Goal: Task Accomplishment & Management: Manage account settings

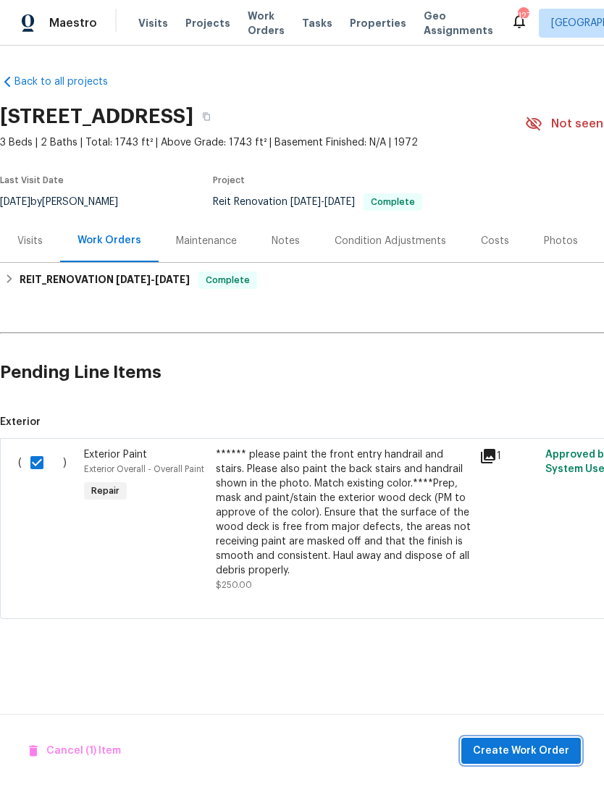
click at [527, 747] on span "Create Work Order" at bounding box center [521, 751] width 96 height 18
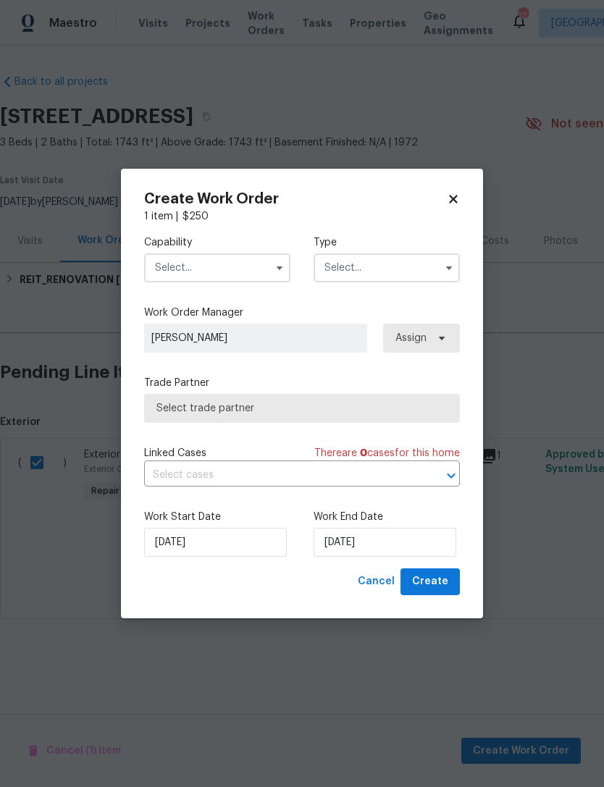
click at [204, 273] on input "text" at bounding box center [217, 267] width 146 height 29
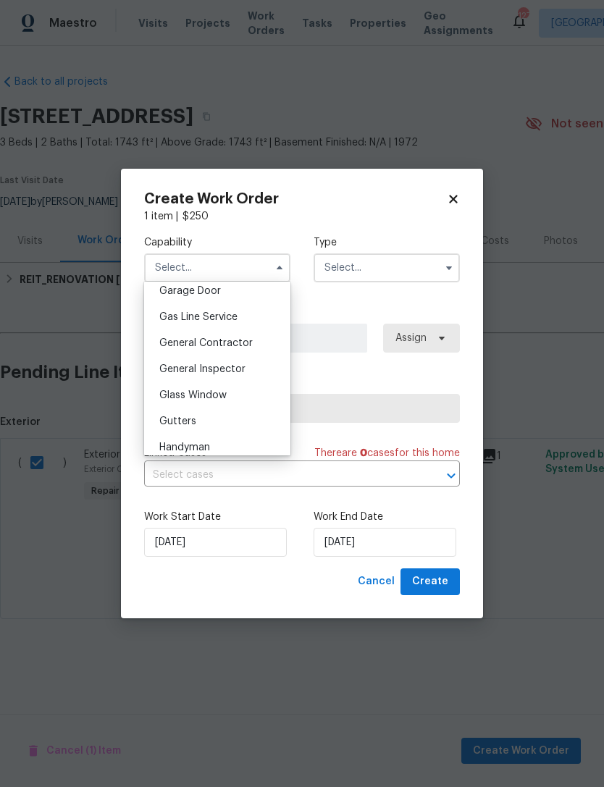
scroll to position [653, 0]
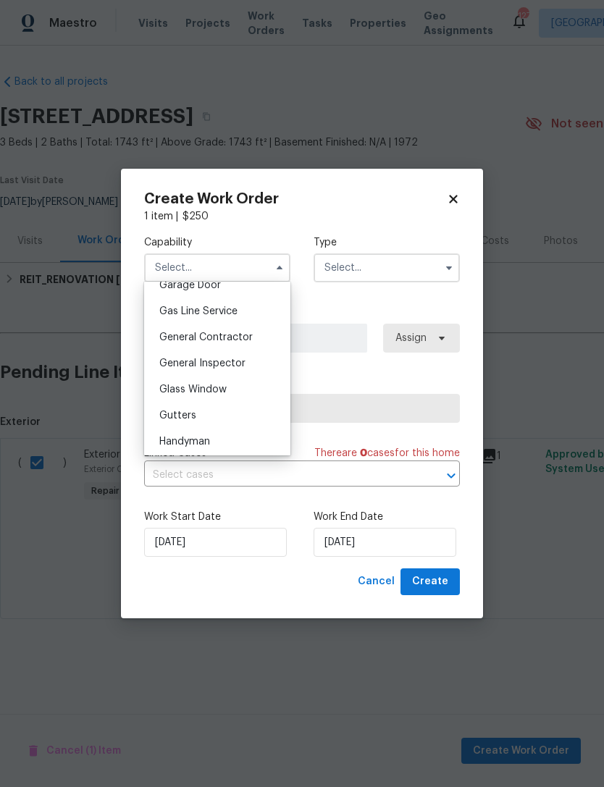
click at [262, 338] on div "General Contractor" at bounding box center [217, 337] width 139 height 26
type input "General Contractor"
click at [410, 278] on input "text" at bounding box center [387, 267] width 146 height 29
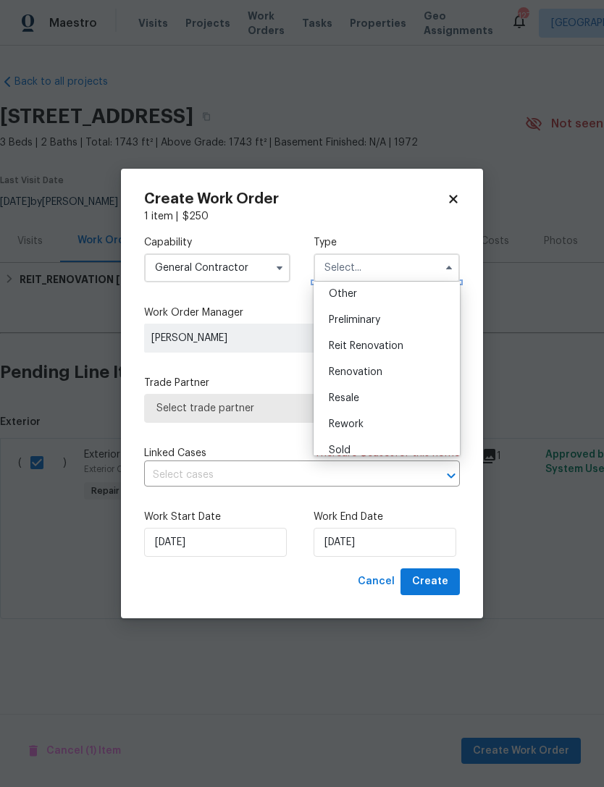
scroll to position [296, 0]
click at [409, 337] on div "Reit Renovation" at bounding box center [386, 341] width 139 height 26
type input "Reit Renovation"
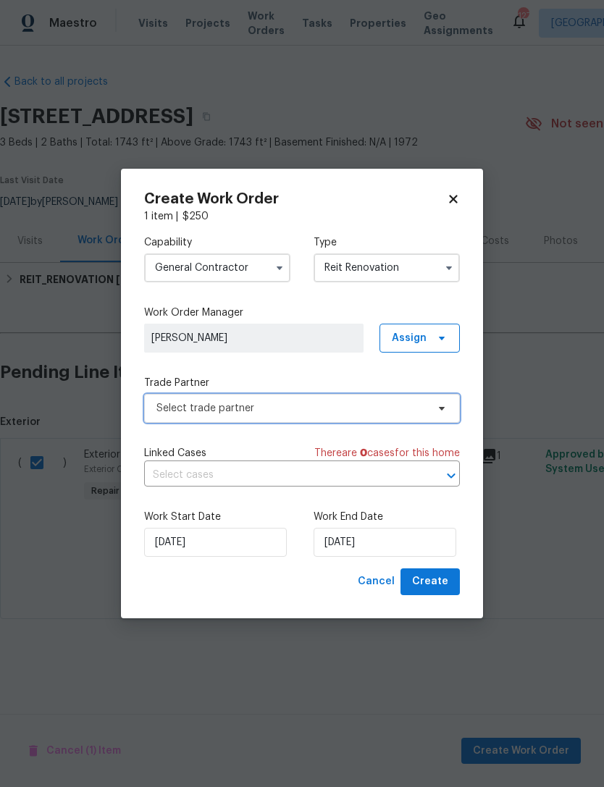
click at [399, 404] on span "Select trade partner" at bounding box center [291, 408] width 270 height 14
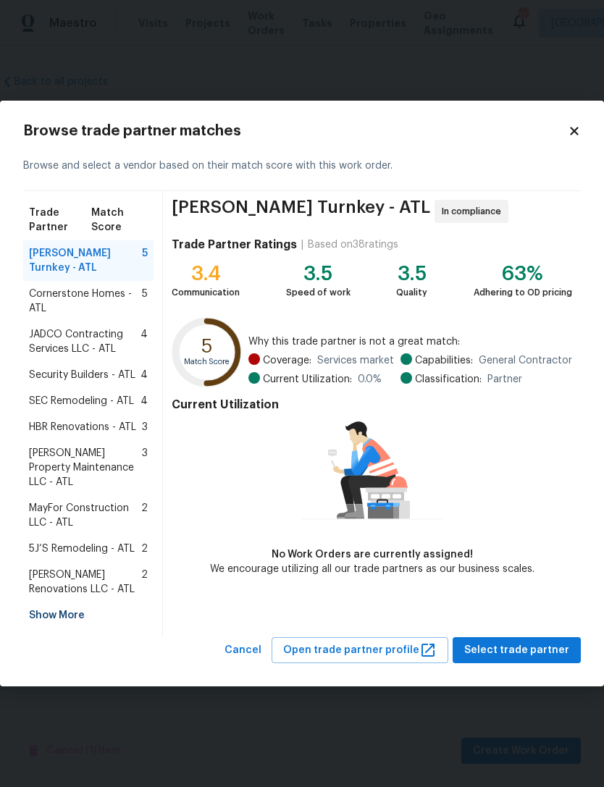
click at [72, 605] on div "Show More" at bounding box center [88, 616] width 130 height 26
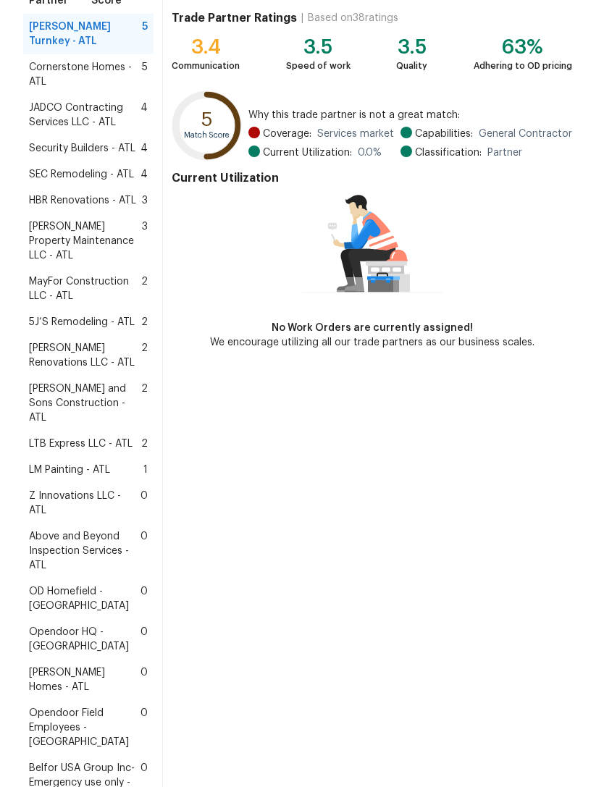
scroll to position [161, 0]
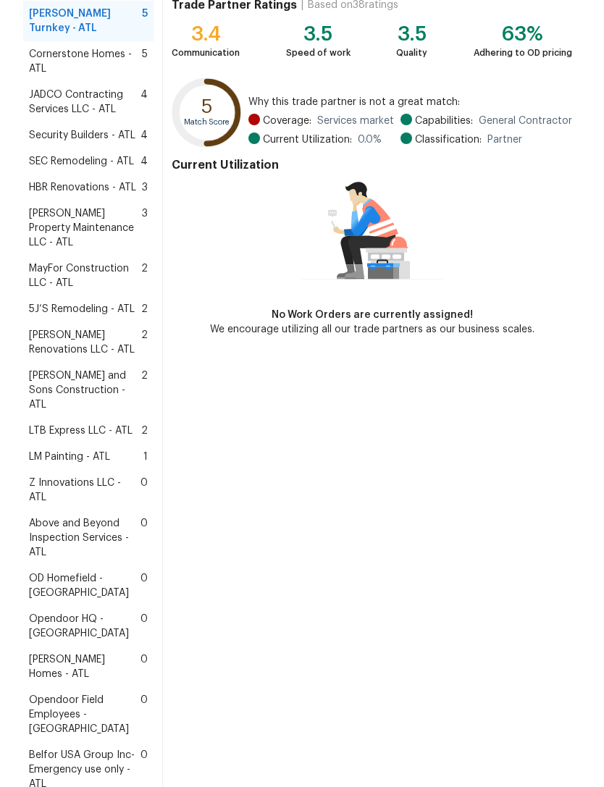
click at [81, 516] on span "Above and Beyond Inspection Services - ATL" at bounding box center [85, 537] width 112 height 43
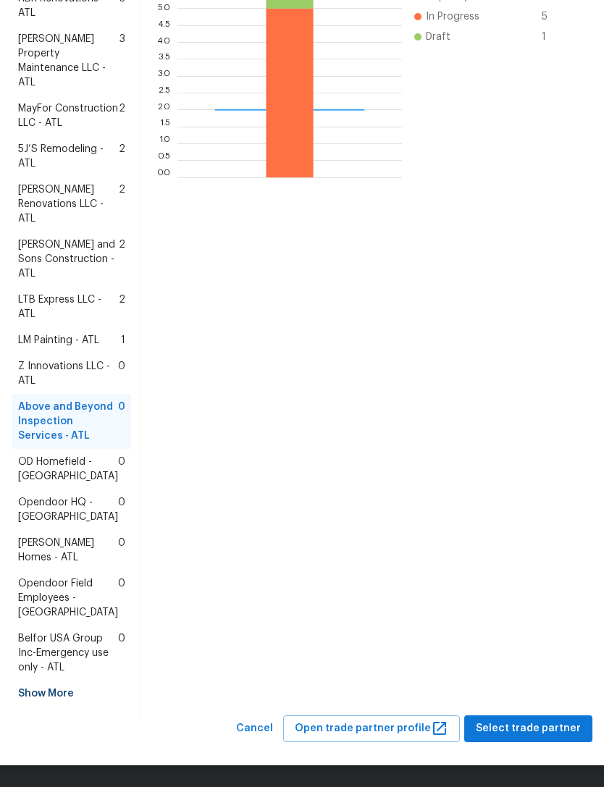
scroll to position [479, 0]
click at [534, 728] on span "Select trade partner" at bounding box center [528, 729] width 105 height 18
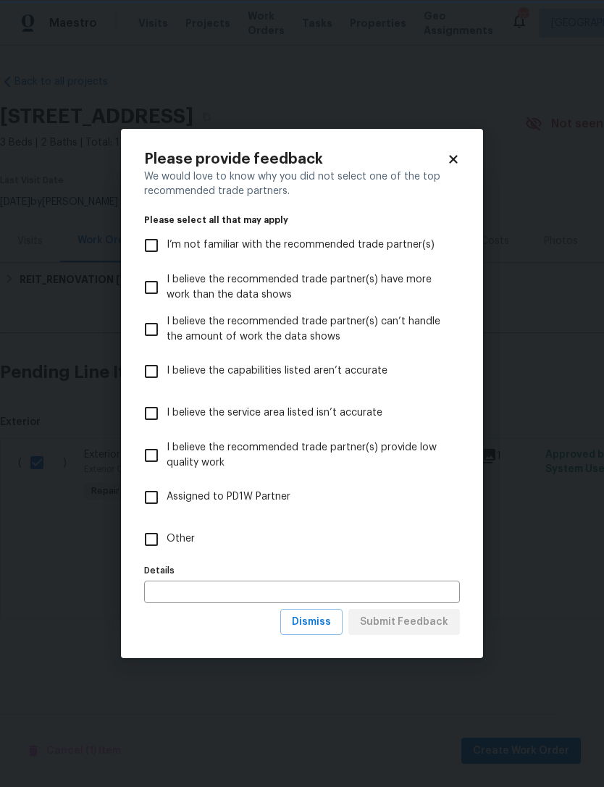
scroll to position [0, 0]
click at [148, 537] on input "Other" at bounding box center [151, 539] width 30 height 30
checkbox input "true"
click at [411, 625] on span "Submit Feedback" at bounding box center [404, 622] width 88 height 18
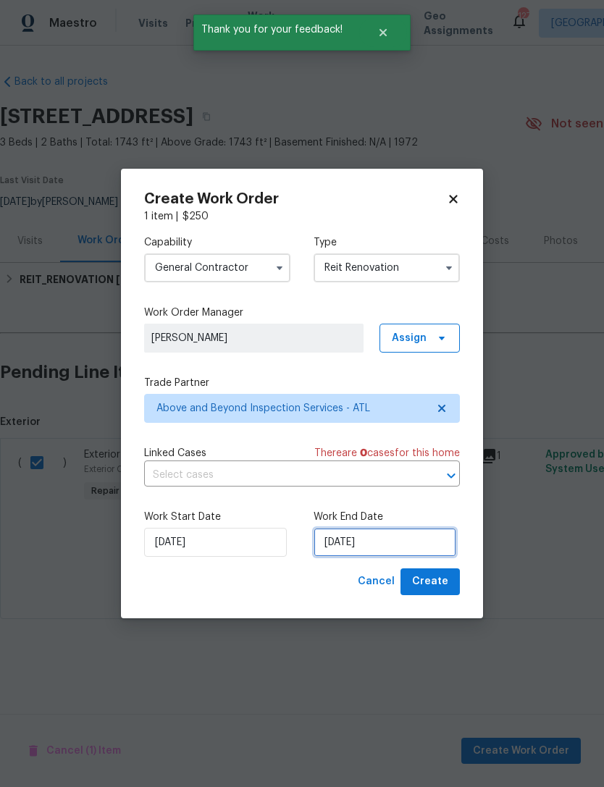
click at [384, 553] on input "[DATE]" at bounding box center [385, 542] width 143 height 29
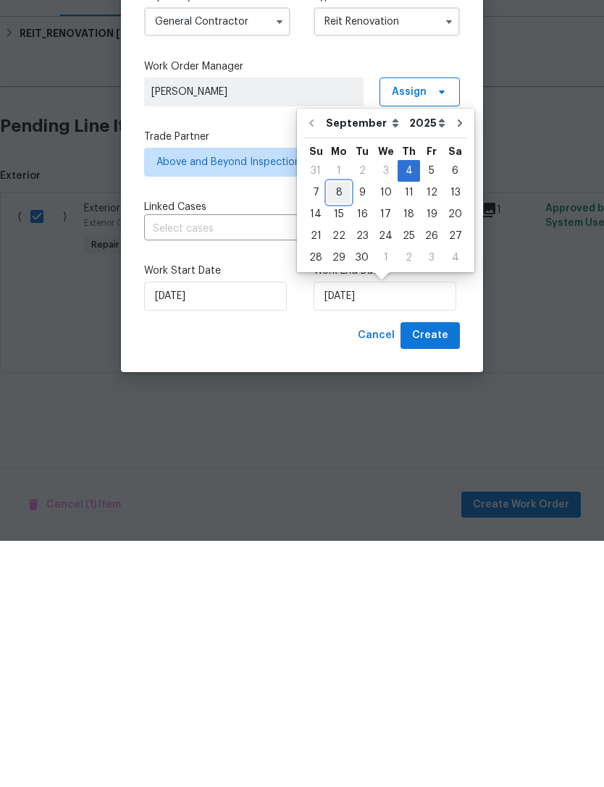
click at [327, 429] on div "8" at bounding box center [338, 439] width 23 height 20
type input "[DATE]"
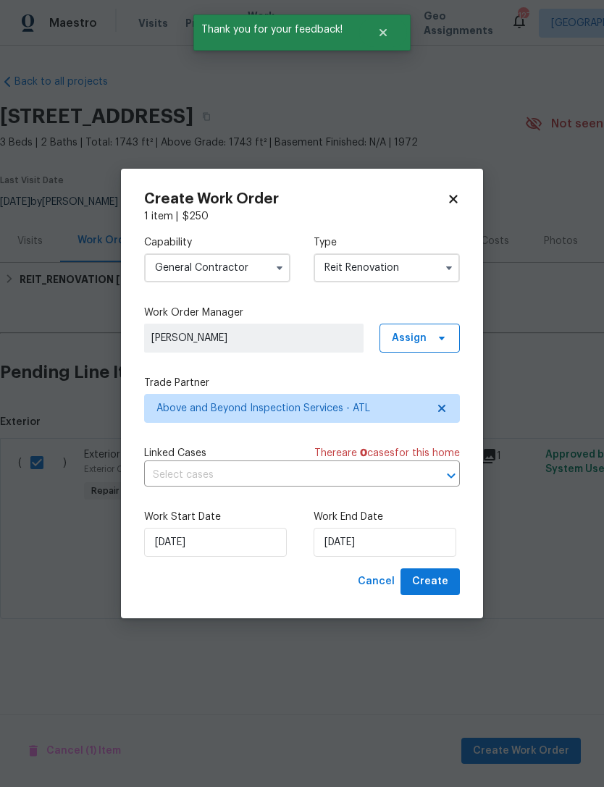
click at [440, 579] on span "Create" at bounding box center [430, 582] width 36 height 18
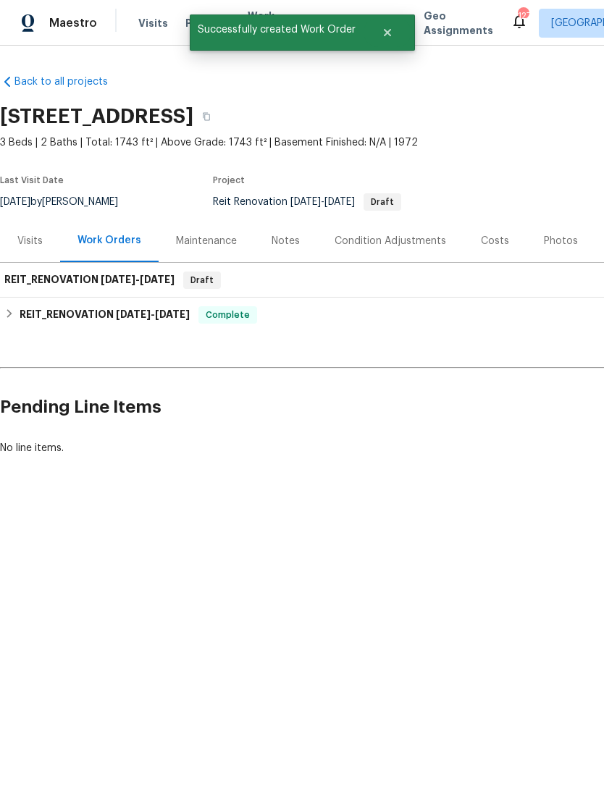
click at [58, 278] on h6 "REIT_RENOVATION 9/4/25 - 9/8/25" at bounding box center [89, 280] width 170 height 17
click at [60, 283] on h6 "REIT_RENOVATION 9/4/25 - 9/8/25" at bounding box center [89, 280] width 170 height 17
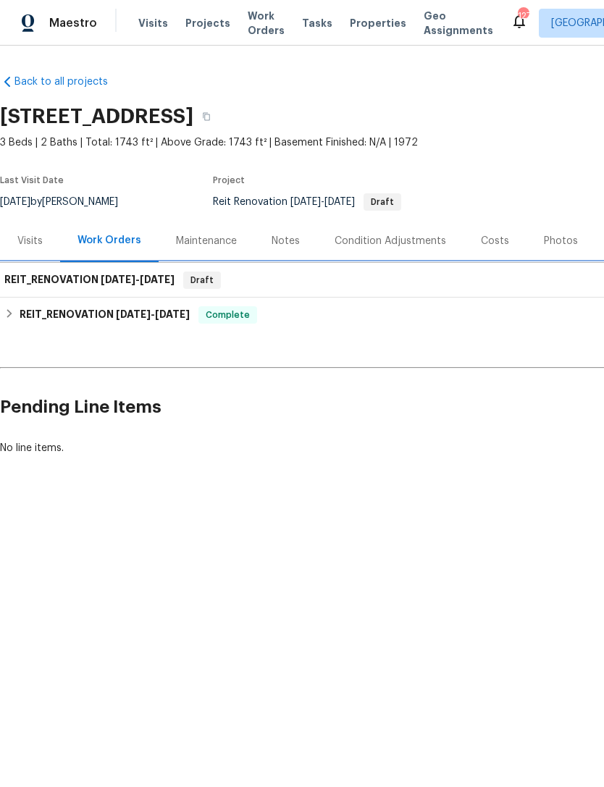
click at [62, 280] on h6 "REIT_RENOVATION 9/4/25 - 9/8/25" at bounding box center [89, 280] width 170 height 17
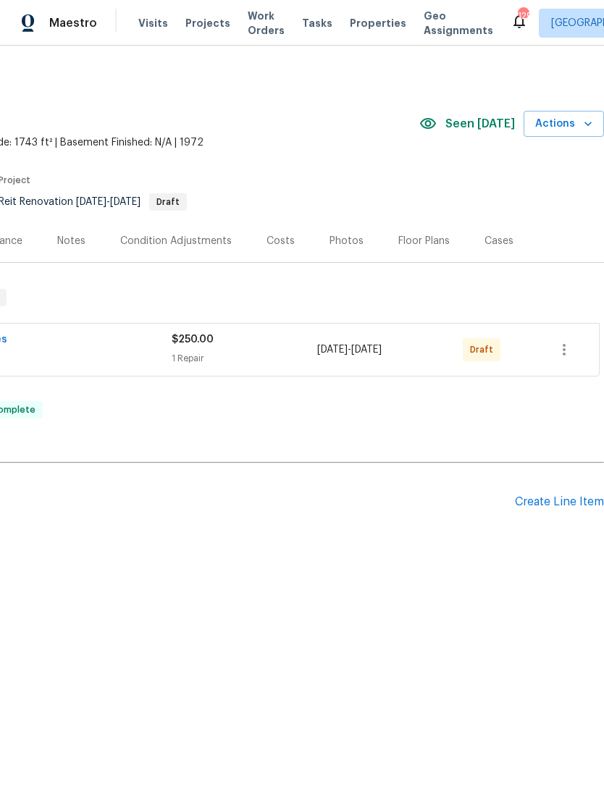
scroll to position [0, 214]
click at [562, 353] on icon "button" at bounding box center [564, 349] width 17 height 17
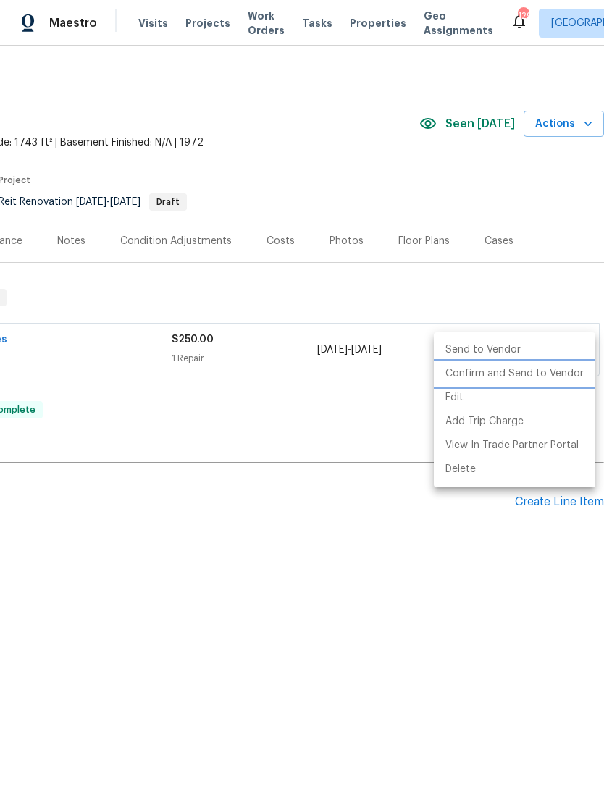
click at [530, 375] on li "Confirm and Send to Vendor" at bounding box center [515, 374] width 162 height 24
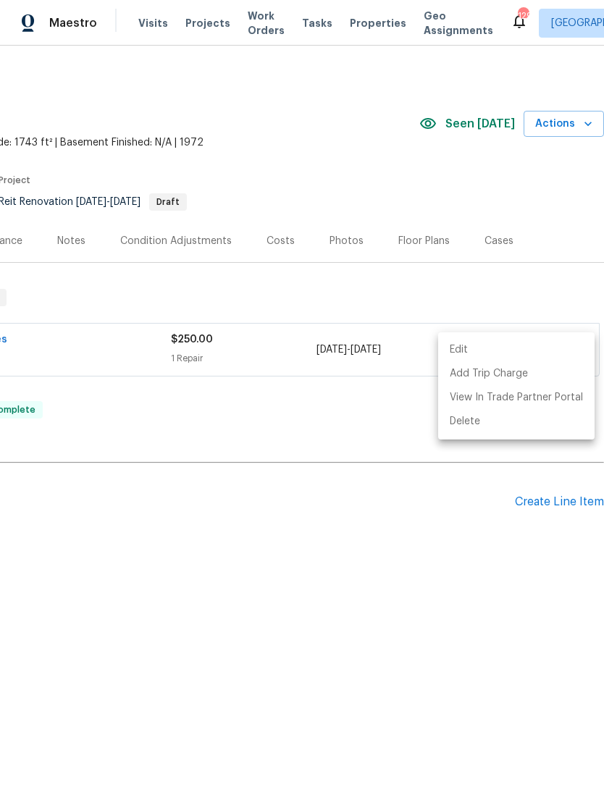
click at [523, 282] on div at bounding box center [302, 393] width 604 height 787
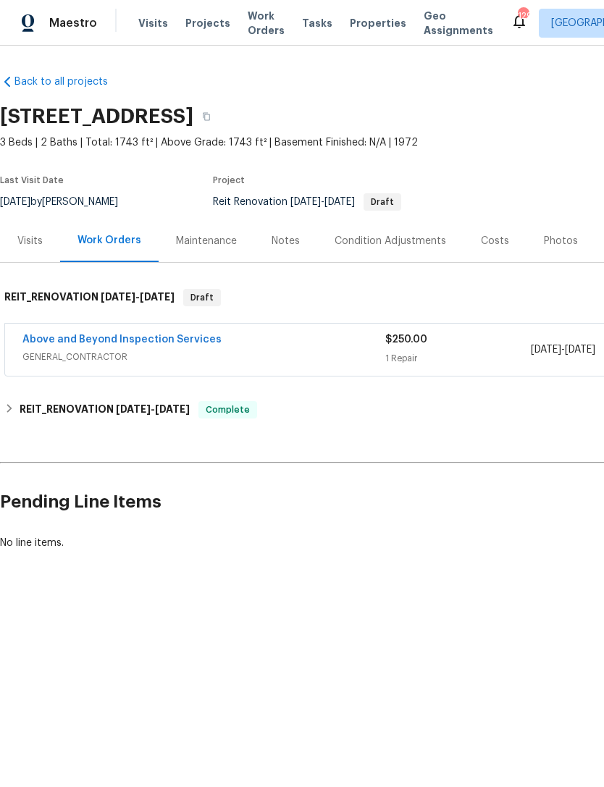
scroll to position [0, 0]
click at [164, 343] on link "Above and Beyond Inspection Services" at bounding box center [121, 340] width 199 height 10
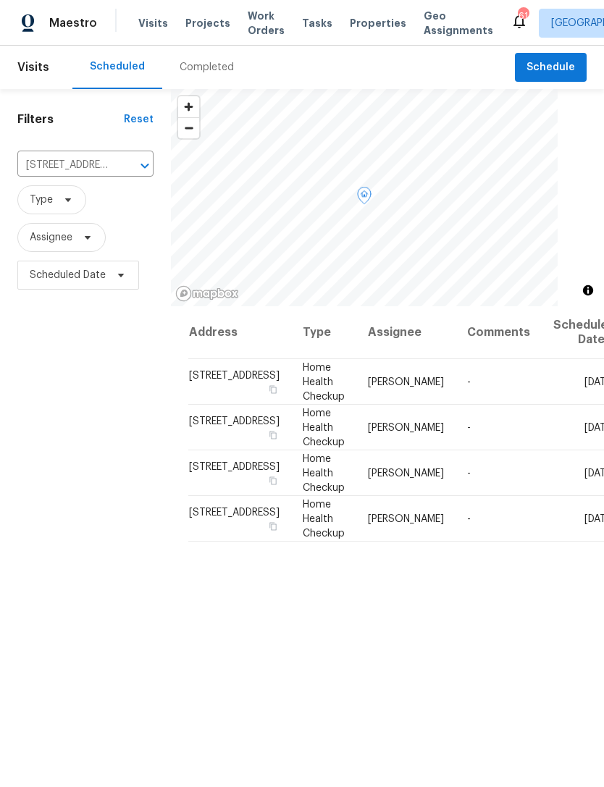
click at [0, 0] on icon at bounding box center [0, 0] width 0 height 0
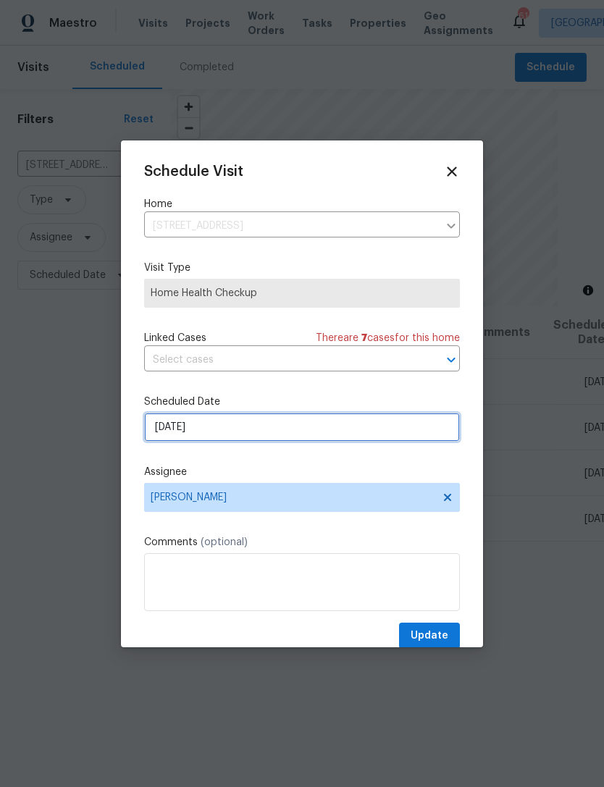
click at [338, 442] on input "[DATE]" at bounding box center [302, 427] width 316 height 29
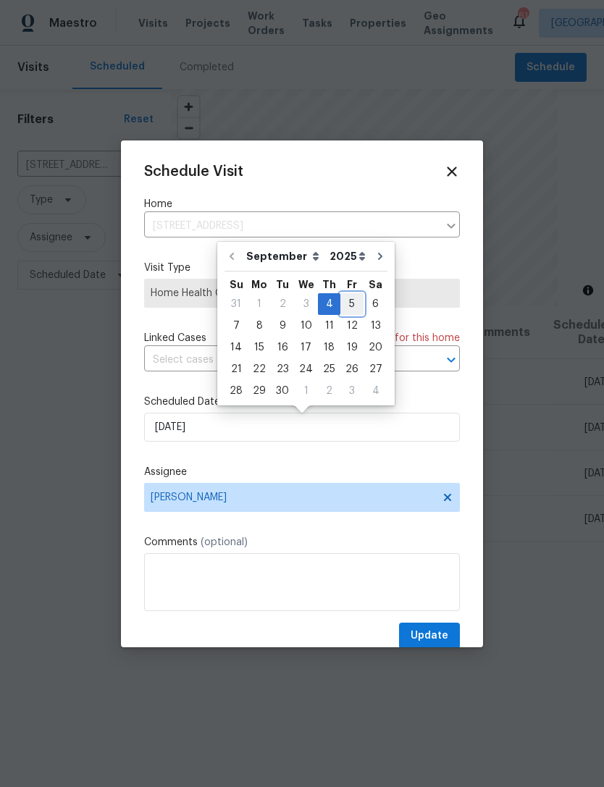
click at [351, 306] on div "5" at bounding box center [351, 304] width 23 height 20
type input "9/5/2025"
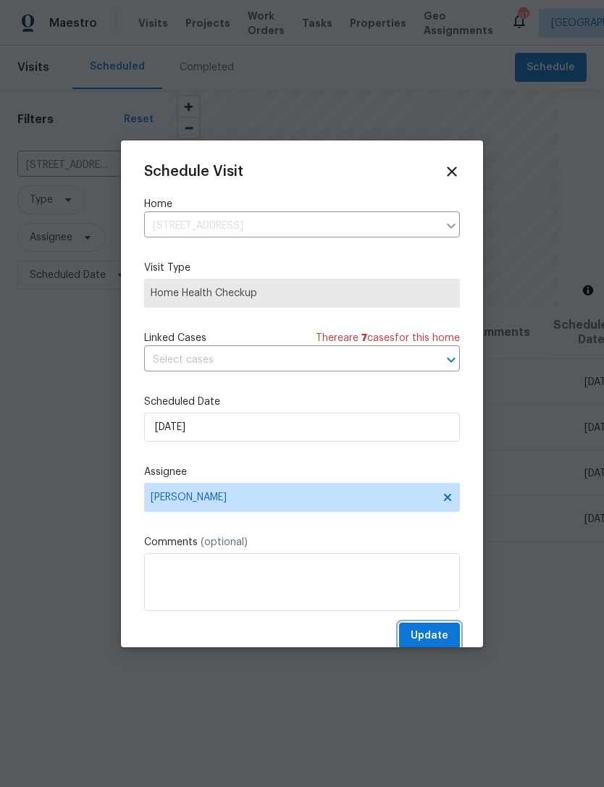
click at [443, 645] on span "Update" at bounding box center [430, 636] width 38 height 18
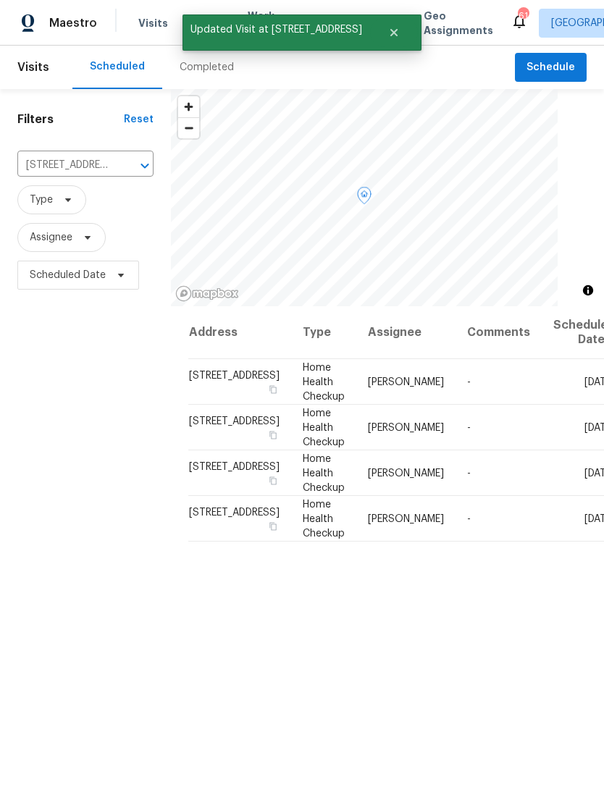
click at [0, 0] on icon at bounding box center [0, 0] width 0 height 0
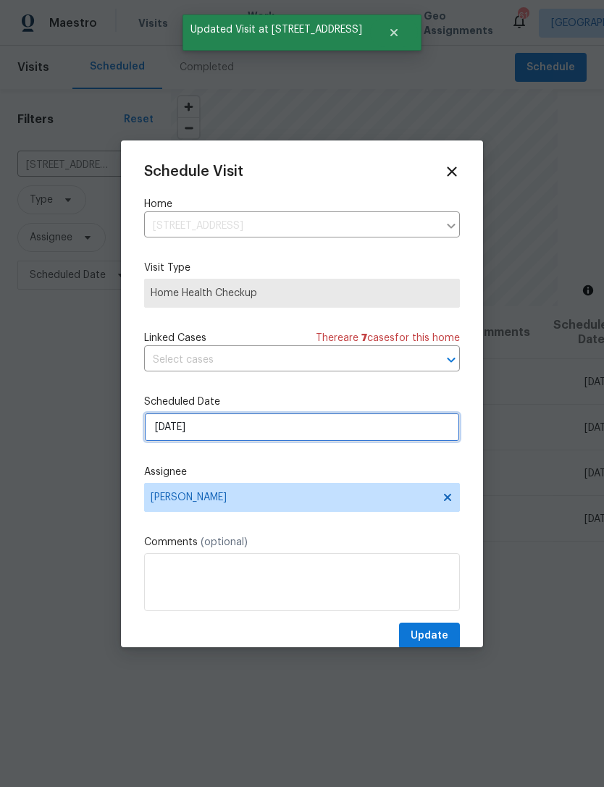
click at [347, 434] on input "10/4/2025" at bounding box center [302, 427] width 316 height 29
select select "9"
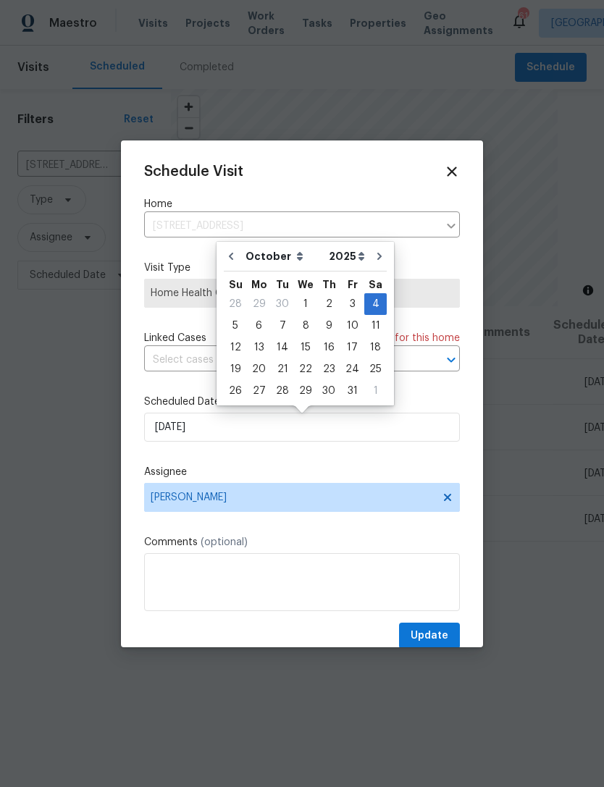
click at [445, 172] on icon at bounding box center [452, 172] width 16 height 16
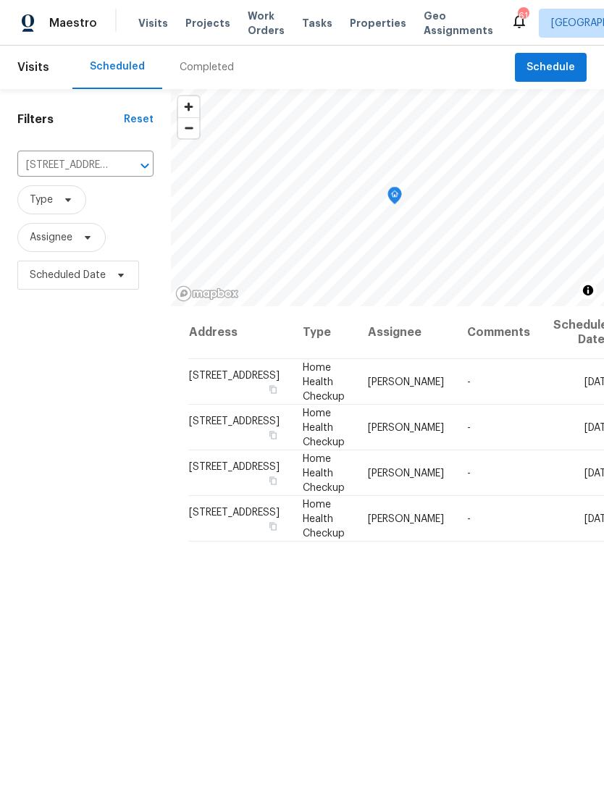
click at [83, 176] on input "105 Woodbine Dr, Carrollton, GA 30117" at bounding box center [65, 165] width 96 height 22
type input "1"
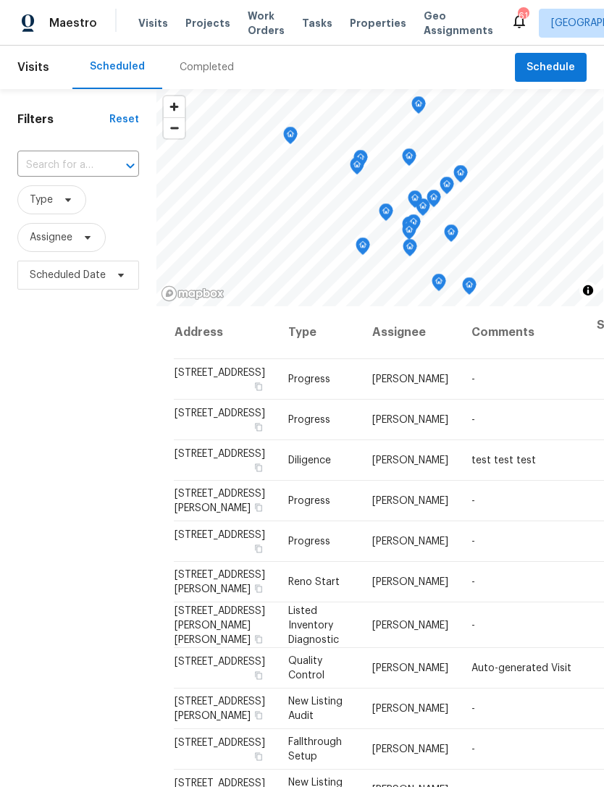
click at [78, 168] on input "text" at bounding box center [57, 165] width 81 height 22
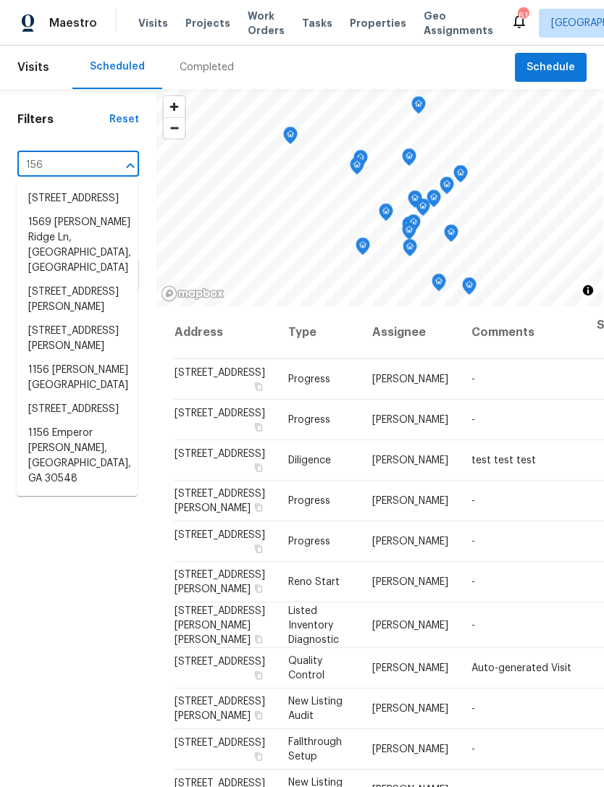
type input "156 h"
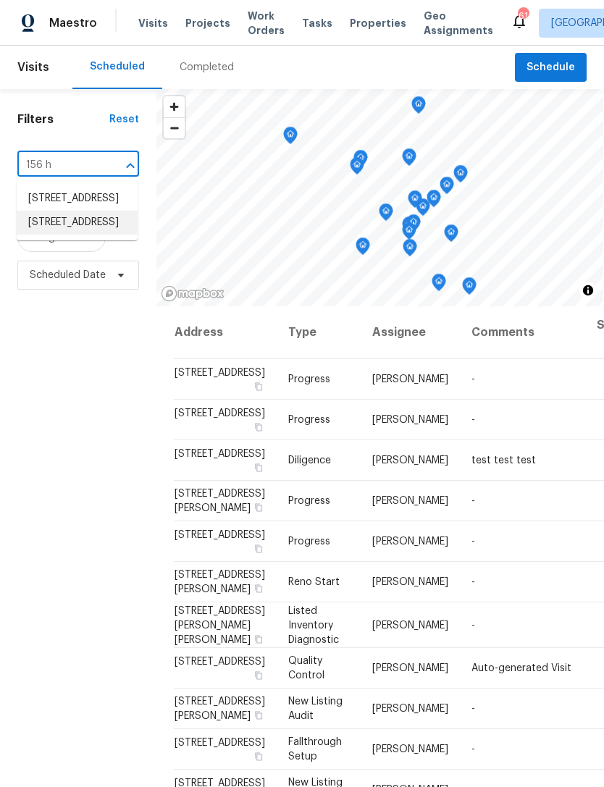
click at [96, 235] on li "156 Hawthorn Dr, Carrollton, GA 30116" at bounding box center [77, 223] width 121 height 24
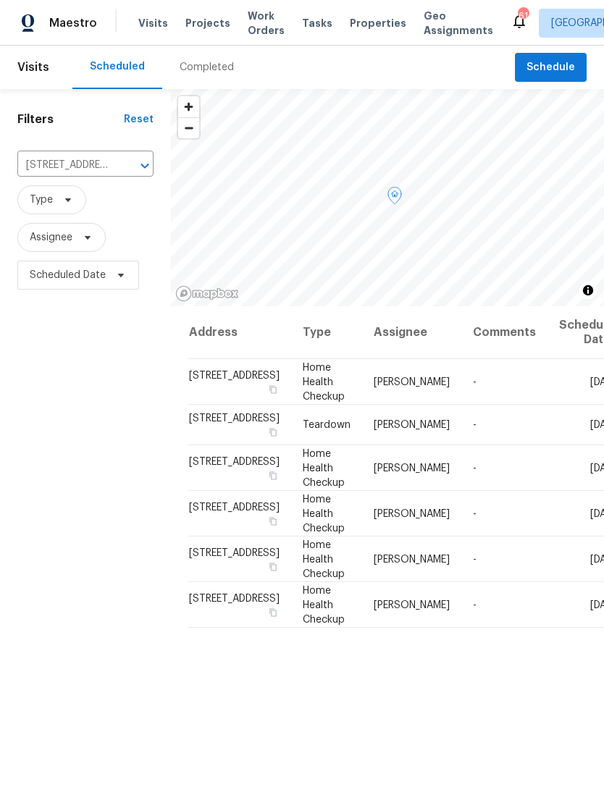
click at [0, 0] on icon at bounding box center [0, 0] width 0 height 0
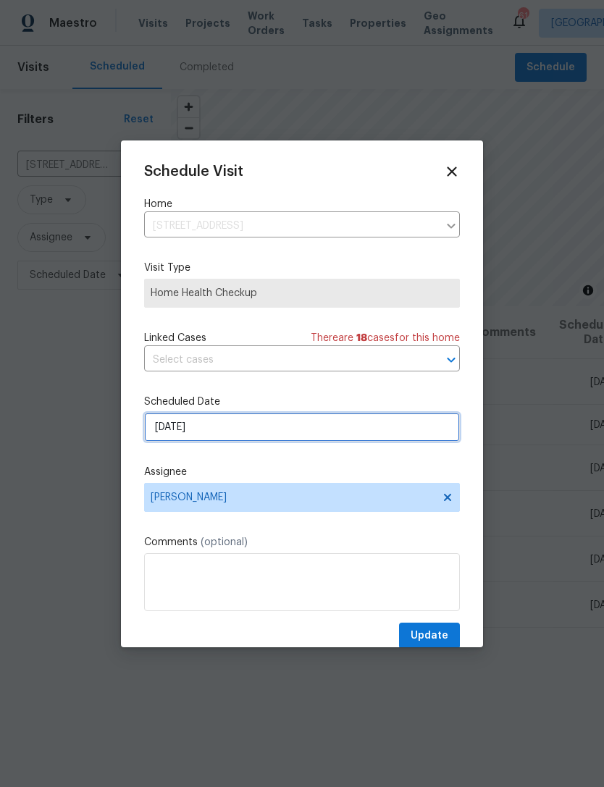
click at [367, 442] on input "[DATE]" at bounding box center [302, 427] width 316 height 29
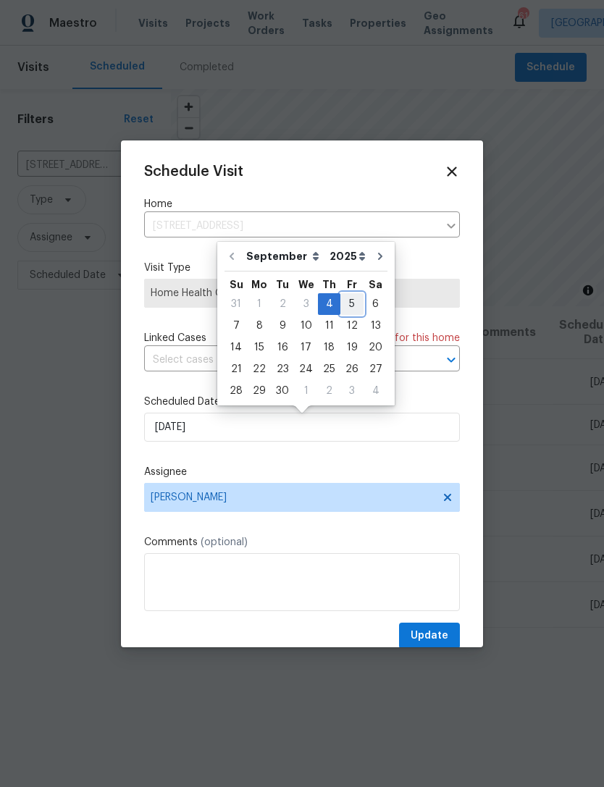
click at [352, 293] on div "5" at bounding box center [351, 304] width 23 height 22
type input "9/5/2025"
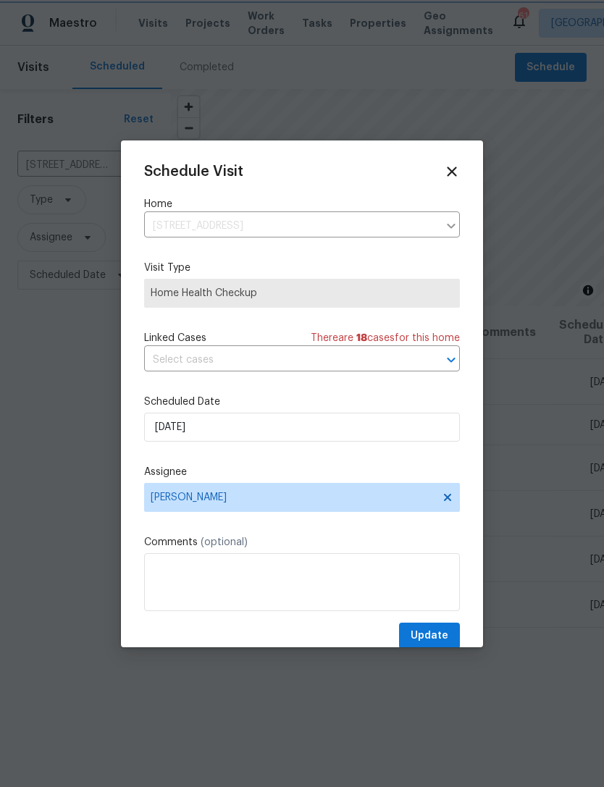
click at [432, 622] on div "Schedule Visit Home 156 Hawthorn Dr, Carrollton, GA 30116 ​ Visit Type Home Hea…" at bounding box center [302, 407] width 316 height 486
click at [441, 636] on span "Update" at bounding box center [430, 636] width 38 height 18
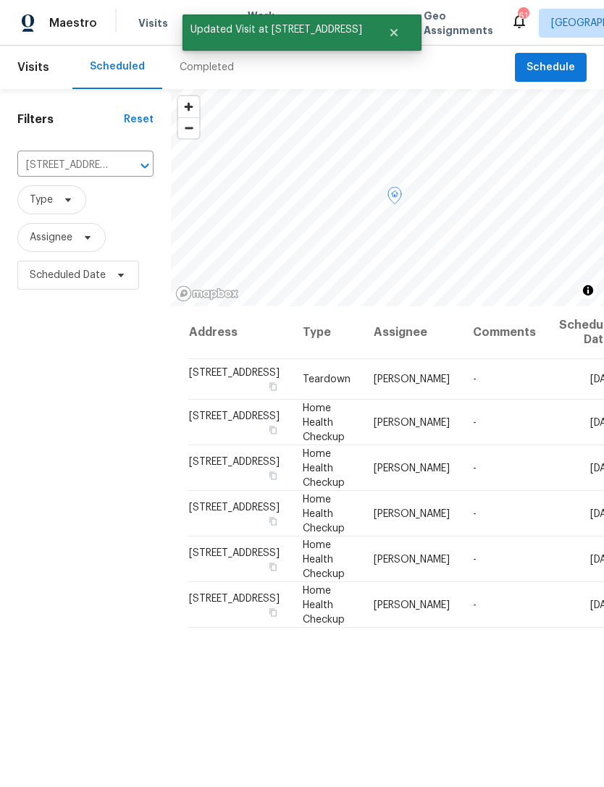
click at [0, 0] on span at bounding box center [0, 0] width 0 height 0
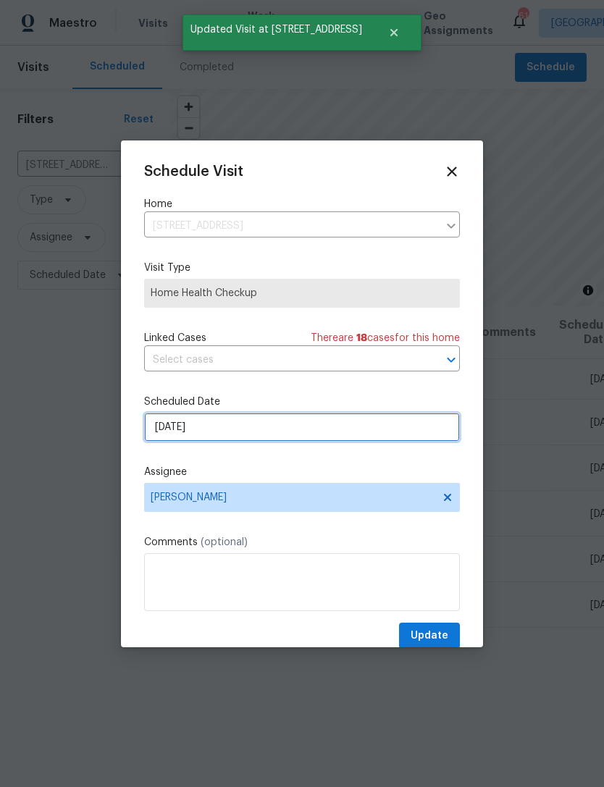
click at [336, 430] on input "9/5/2025" at bounding box center [302, 427] width 316 height 29
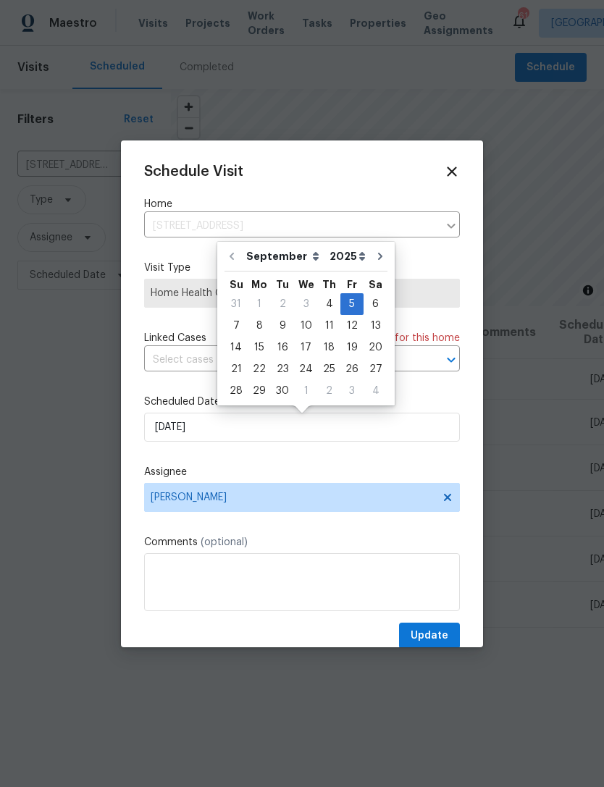
click at [506, 484] on div at bounding box center [302, 393] width 604 height 787
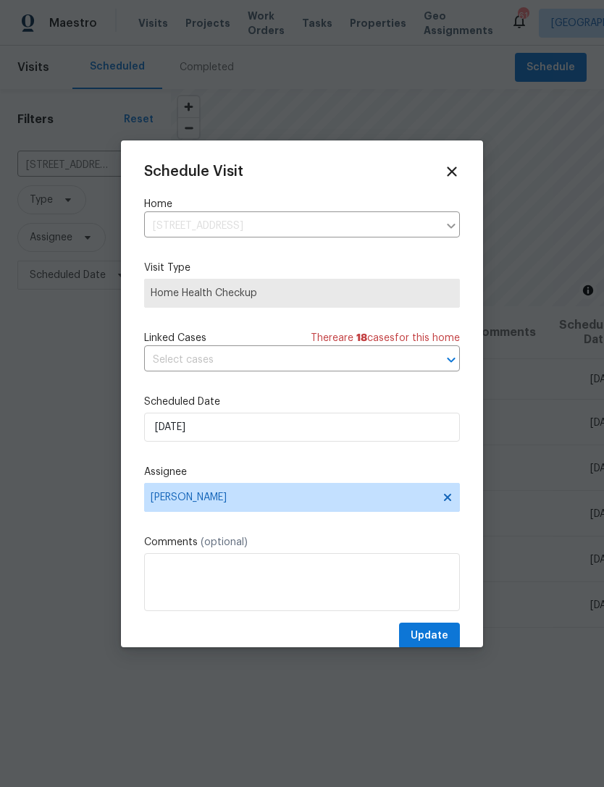
click at [444, 171] on icon at bounding box center [452, 172] width 16 height 16
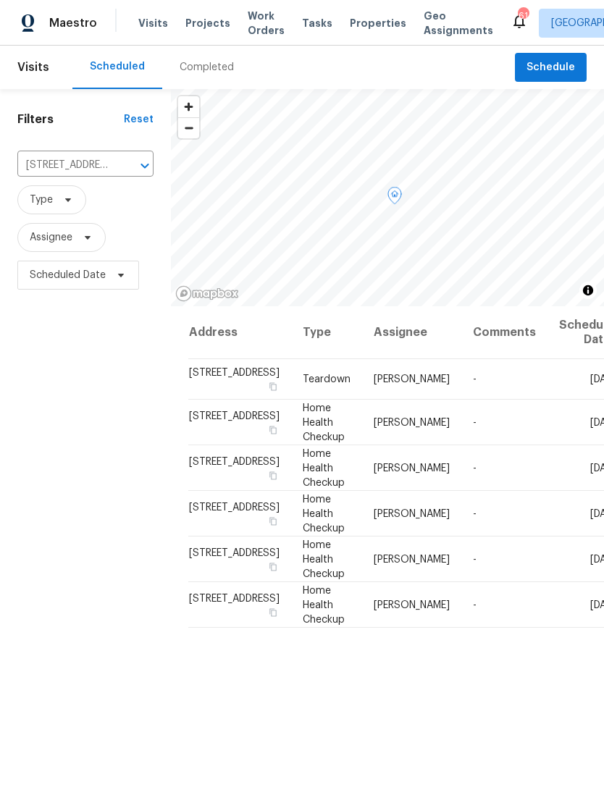
click at [0, 0] on icon at bounding box center [0, 0] width 0 height 0
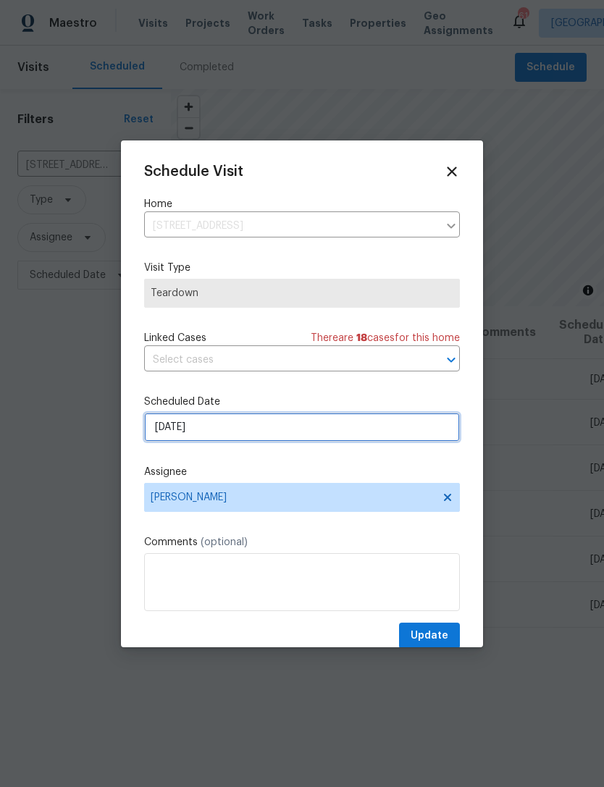
click at [331, 432] on input "[DATE]" at bounding box center [302, 427] width 316 height 29
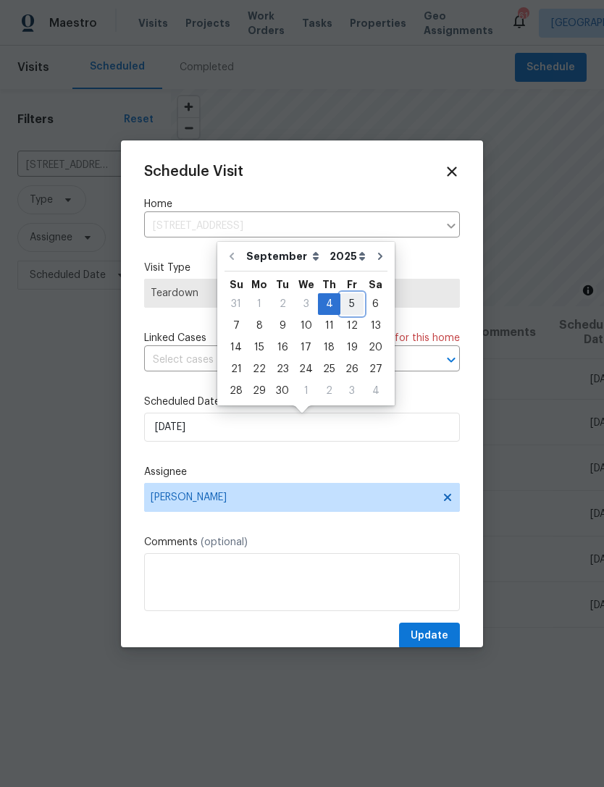
click at [352, 301] on div "5" at bounding box center [351, 304] width 23 height 20
type input "9/5/2025"
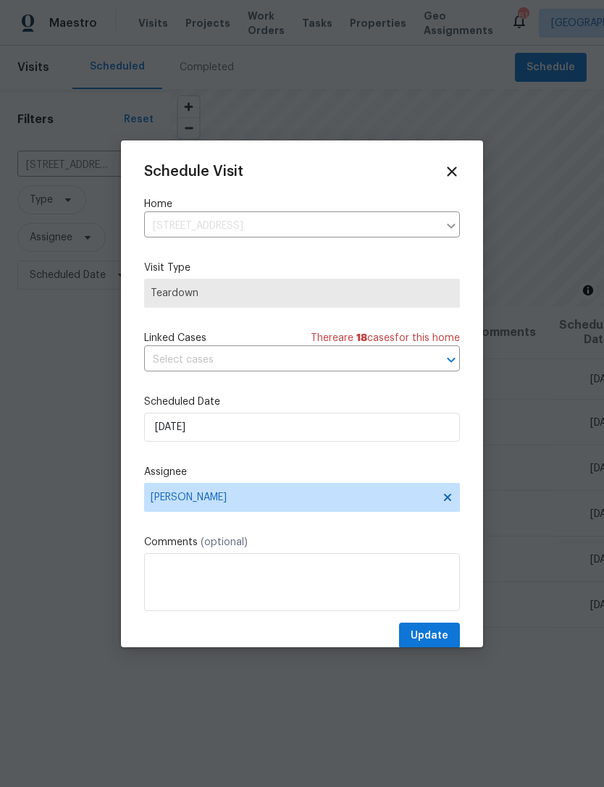
click at [434, 635] on span "Update" at bounding box center [430, 636] width 38 height 18
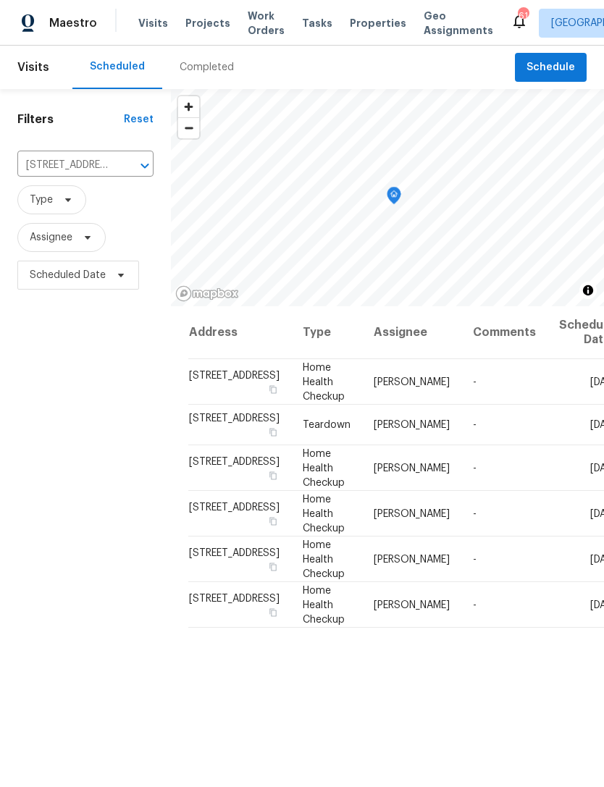
click at [88, 174] on input "156 Hawthorn Dr, Carrollton, GA 30116" at bounding box center [65, 165] width 96 height 22
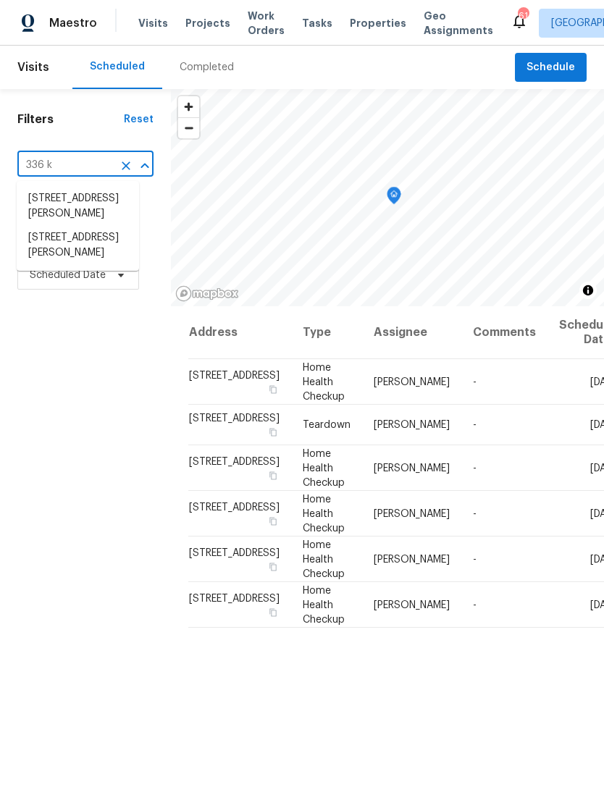
type input "336 ka"
click at [103, 203] on li "336 Katie Ln, Carrollton, GA 30117" at bounding box center [78, 206] width 122 height 39
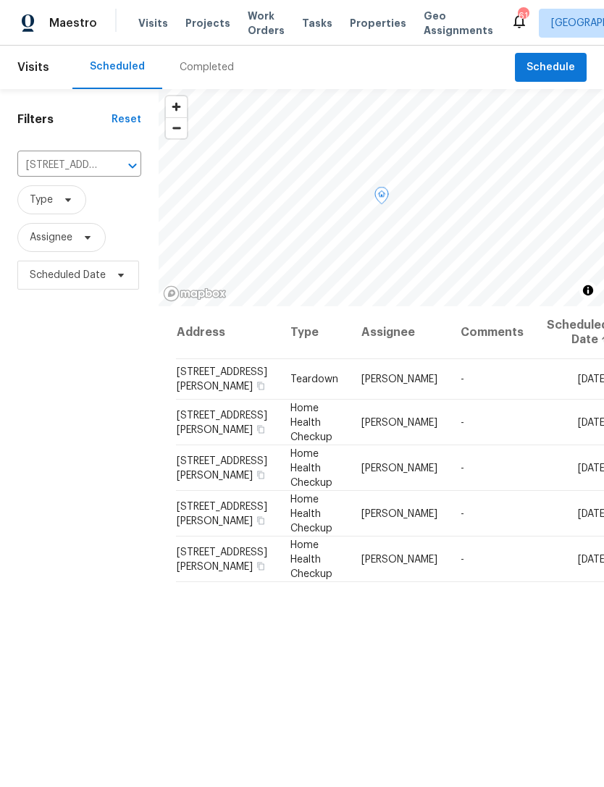
click at [0, 0] on icon at bounding box center [0, 0] width 0 height 0
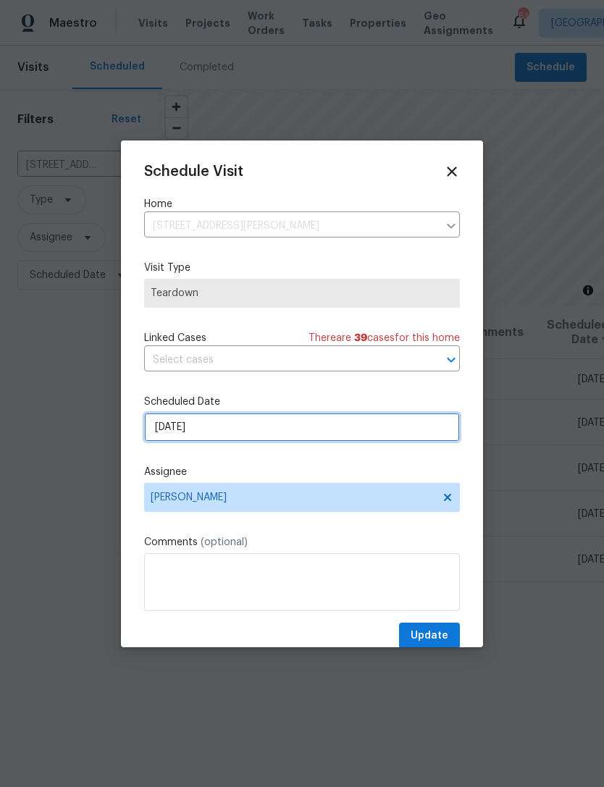
click at [352, 435] on input "[DATE]" at bounding box center [302, 427] width 316 height 29
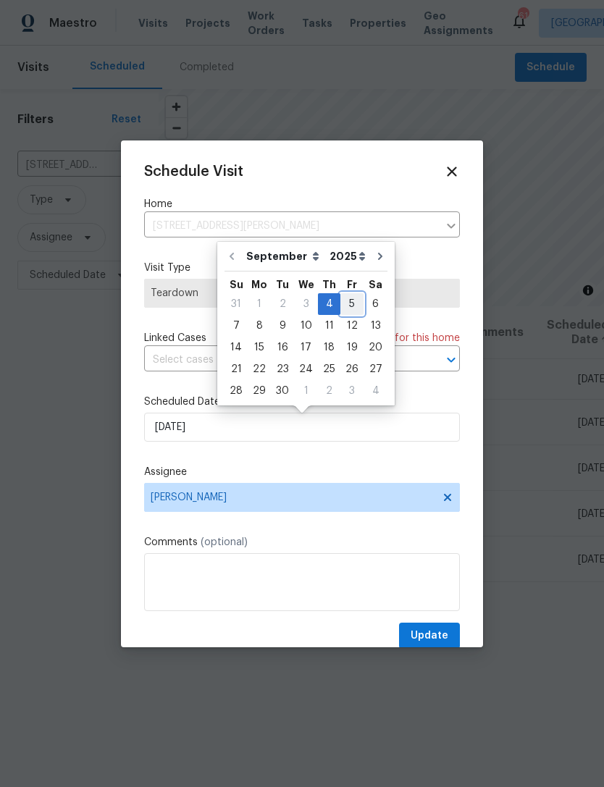
click at [347, 301] on div "5" at bounding box center [351, 304] width 23 height 20
type input "9/5/2025"
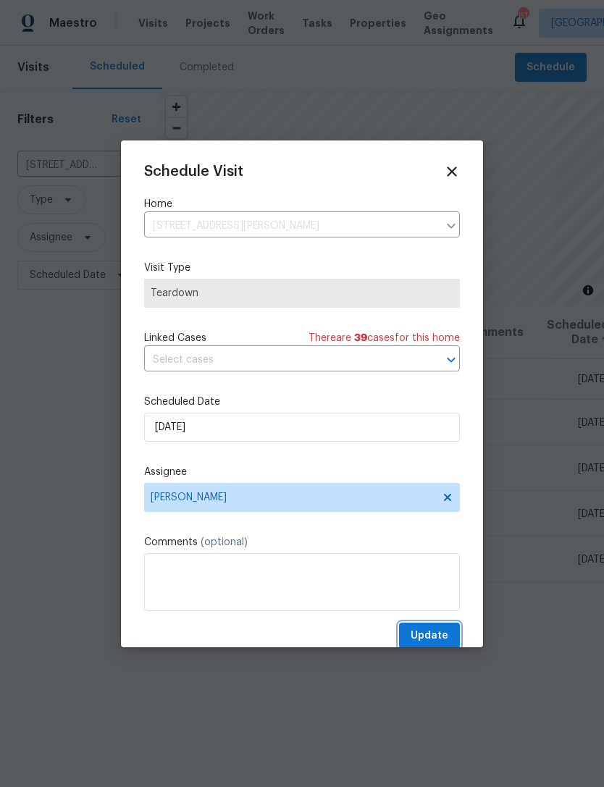
click at [437, 634] on span "Update" at bounding box center [430, 636] width 38 height 18
